Goal: Task Accomplishment & Management: Manage account settings

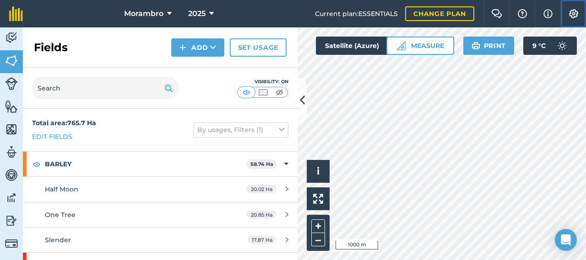
click at [573, 12] on img at bounding box center [573, 13] width 11 height 9
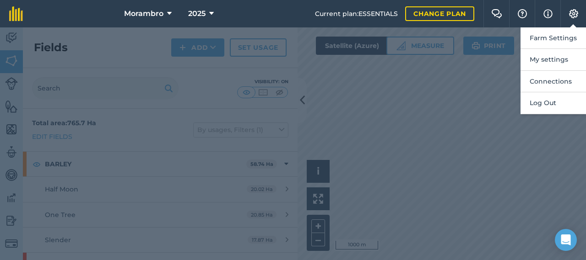
click at [481, 5] on header "Morambro 2025 Current plan : ESSENTIALS Change plan Farm Chat Help Info Setting…" at bounding box center [293, 13] width 586 height 27
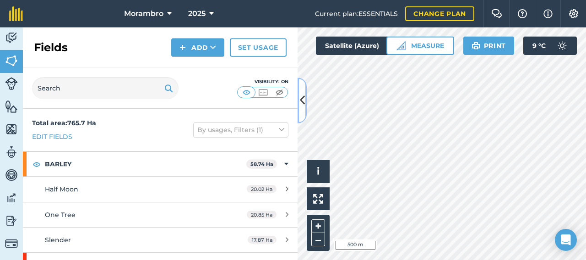
click at [303, 105] on icon at bounding box center [302, 100] width 5 height 16
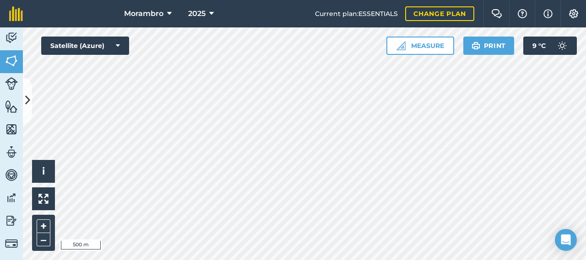
click at [413, 36] on div "Hello i © 2025 TomTom, Microsoft 500 m + – Satellite (Azure) Measure Print 9 ° C" at bounding box center [304, 143] width 563 height 233
click at [577, 14] on img at bounding box center [573, 13] width 11 height 9
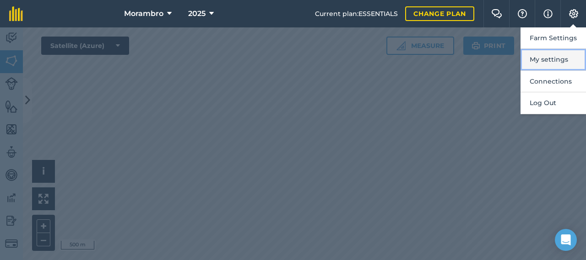
click at [562, 59] on button "My settings" at bounding box center [552, 60] width 65 height 22
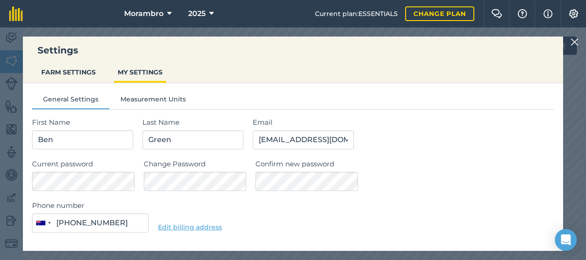
type input "0490 913 790"
click at [582, 43] on div "Settings FARM SETTINGS MY SETTINGS General Settings Measurement Units First Nam…" at bounding box center [293, 143] width 586 height 233
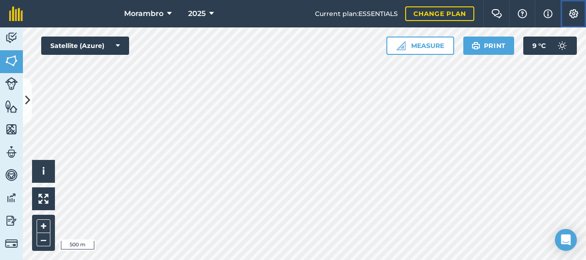
click at [575, 13] on img at bounding box center [573, 13] width 11 height 9
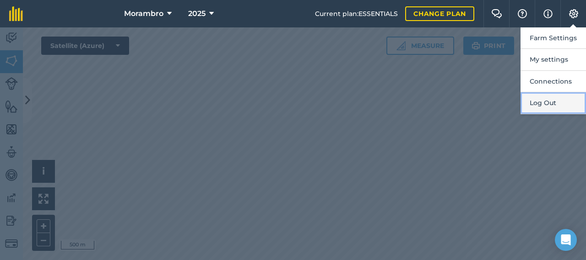
click at [543, 103] on button "Log Out" at bounding box center [552, 103] width 65 height 22
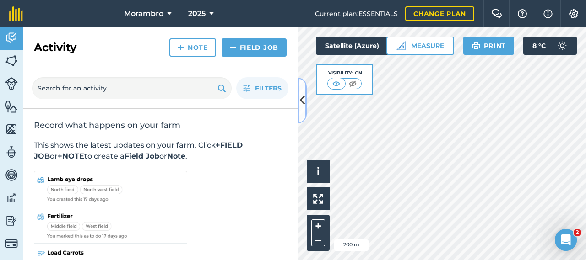
click at [301, 97] on icon at bounding box center [302, 100] width 5 height 16
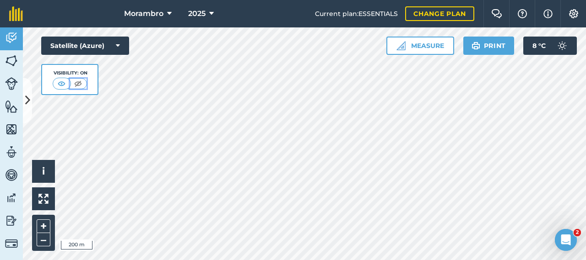
click at [75, 85] on img at bounding box center [77, 83] width 11 height 9
click at [63, 83] on img at bounding box center [61, 83] width 11 height 9
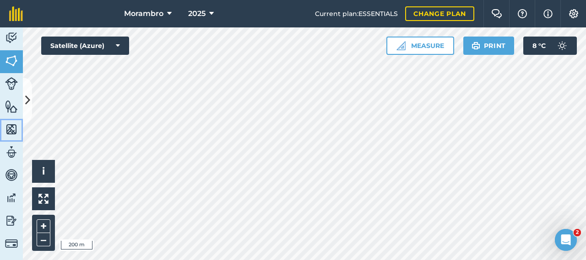
click at [11, 131] on img at bounding box center [11, 130] width 13 height 14
click at [27, 102] on icon at bounding box center [27, 100] width 5 height 16
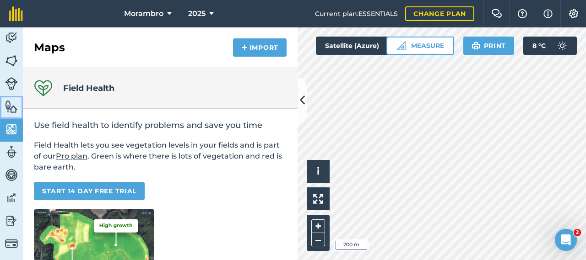
click at [11, 108] on img at bounding box center [11, 107] width 13 height 14
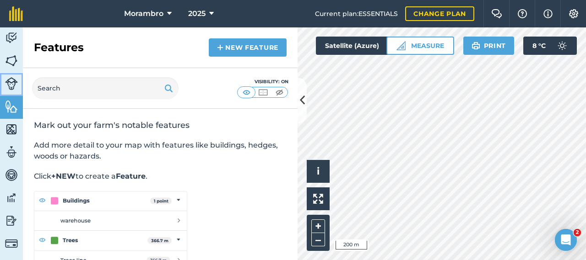
click at [12, 83] on img at bounding box center [11, 83] width 13 height 13
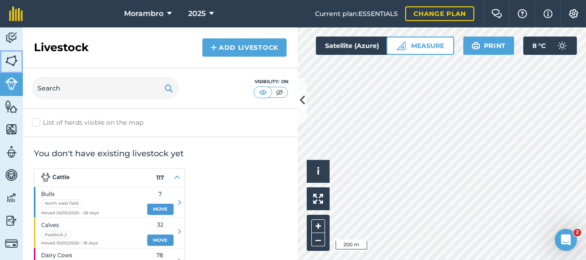
click at [15, 60] on img at bounding box center [11, 61] width 13 height 14
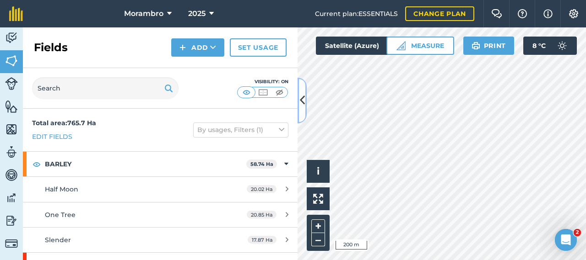
click at [303, 106] on icon at bounding box center [302, 100] width 5 height 16
